Goal: Check status: Check status

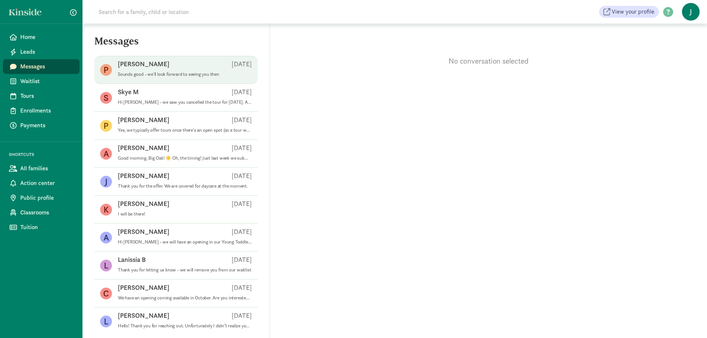
click at [191, 68] on div "[PERSON_NAME] [DATE]" at bounding box center [185, 66] width 134 height 12
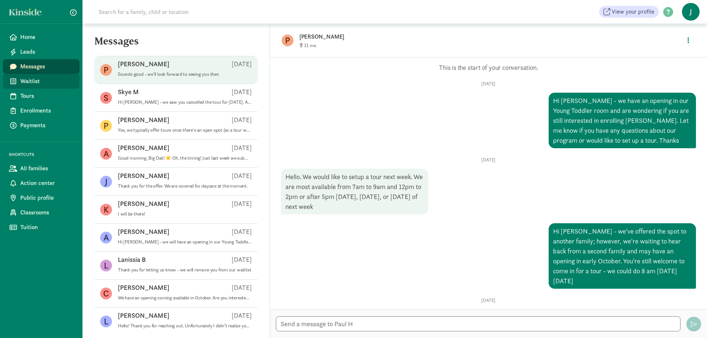
click at [30, 83] on span "Waitlist" at bounding box center [46, 81] width 53 height 9
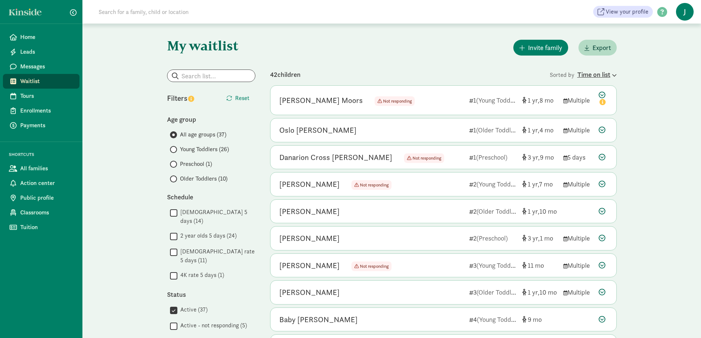
click at [599, 76] on div "Time on list" at bounding box center [597, 75] width 39 height 10
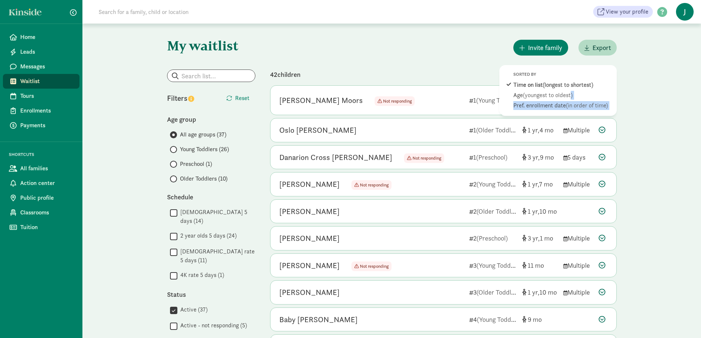
drag, startPoint x: 572, startPoint y: 94, endPoint x: 664, endPoint y: 94, distance: 92.0
click at [664, 94] on div "My waitlist Invite family Export Show filters Filters Reset Age group All age g…" at bounding box center [391, 341] width 619 height 635
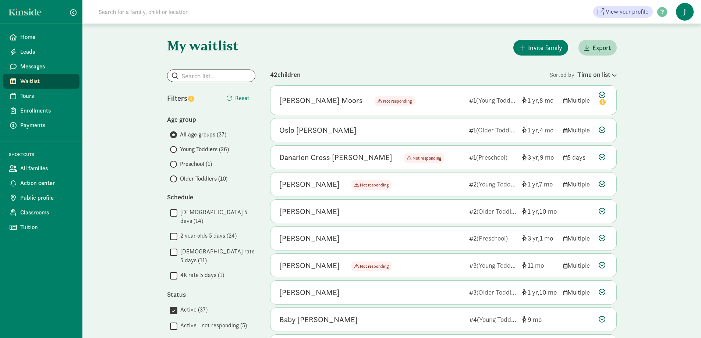
click at [667, 94] on div "My waitlist Invite family Export Show filters Filters Reset Age group All age g…" at bounding box center [391, 341] width 619 height 635
click at [213, 149] on span "Young Toddlers (26)" at bounding box center [204, 149] width 49 height 9
click at [175, 149] on input "Young Toddlers (26)" at bounding box center [172, 149] width 5 height 5
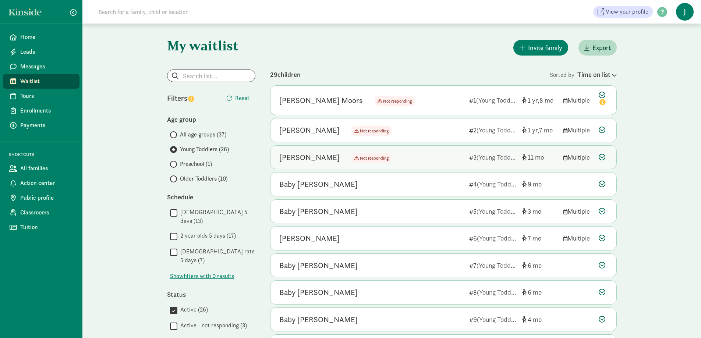
click at [604, 156] on icon at bounding box center [602, 157] width 7 height 7
